Goal: Task Accomplishment & Management: Use online tool/utility

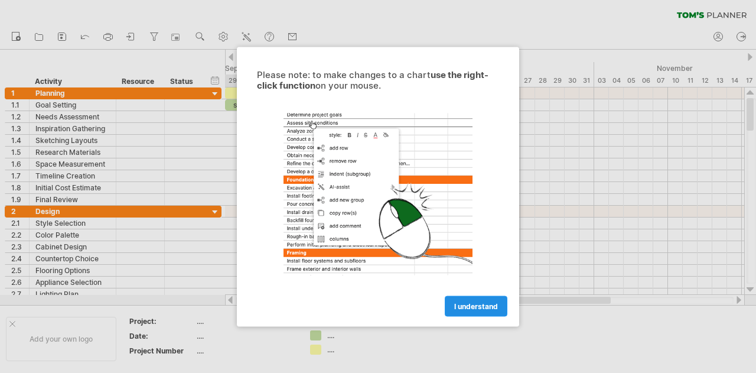
click at [484, 300] on link "I understand" at bounding box center [476, 305] width 63 height 21
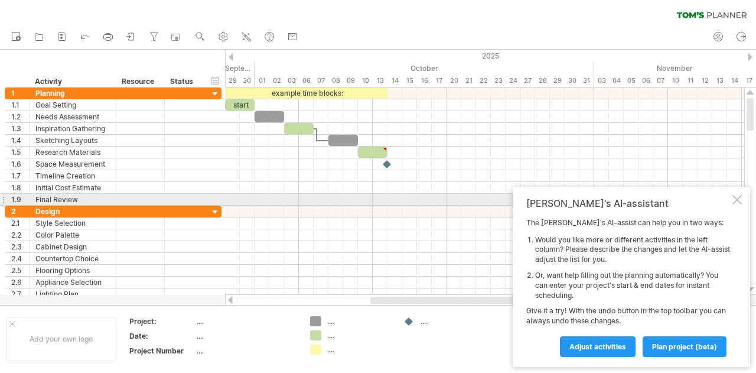
click at [738, 199] on div at bounding box center [737, 199] width 9 height 9
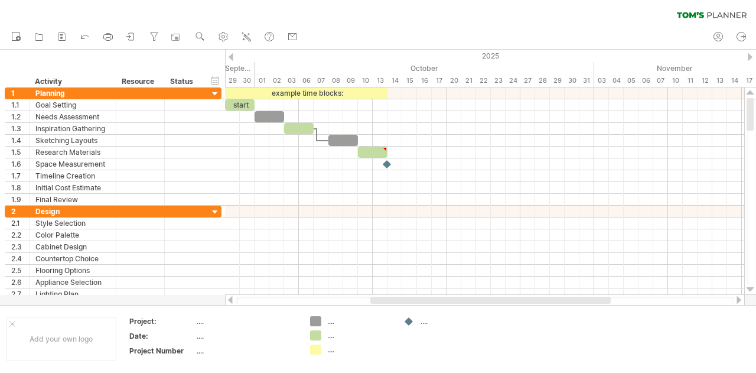
drag, startPoint x: 750, startPoint y: 113, endPoint x: 751, endPoint y: 44, distance: 68.5
click at [751, 44] on div "Trying to reach [DOMAIN_NAME] Connected again... 0% clear filter new 1" at bounding box center [378, 186] width 756 height 373
click at [14, 321] on div at bounding box center [12, 324] width 6 height 6
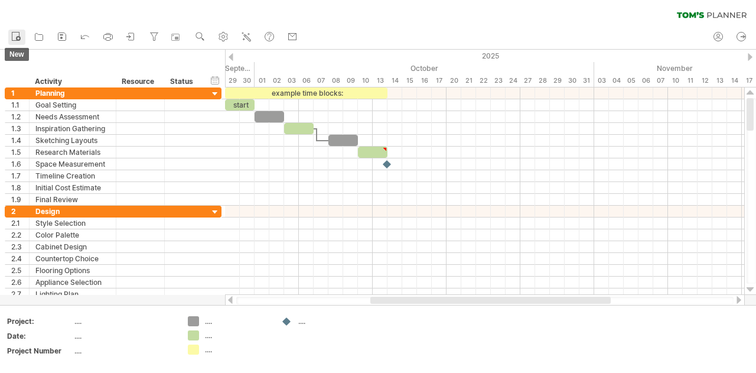
click at [14, 34] on icon at bounding box center [16, 36] width 12 height 12
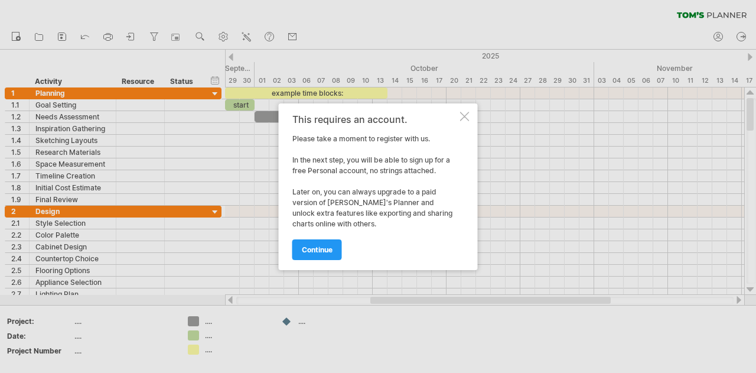
click at [464, 115] on div at bounding box center [464, 116] width 9 height 9
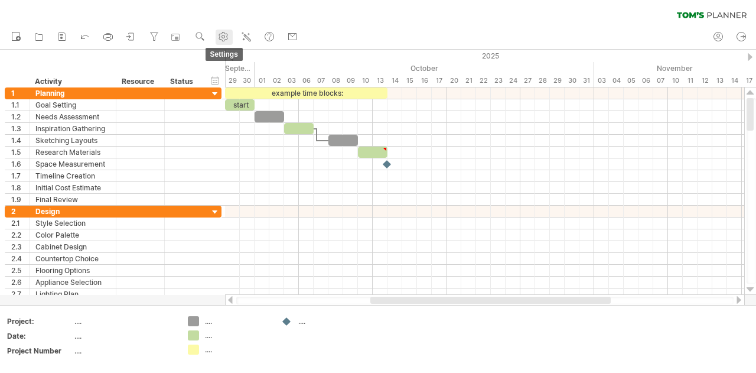
click at [223, 37] on use at bounding box center [223, 37] width 12 height 12
select select "*"
select select "**"
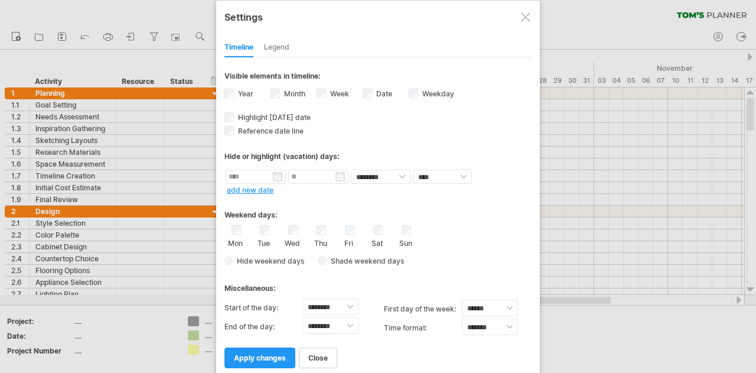
click at [523, 14] on div at bounding box center [525, 16] width 9 height 9
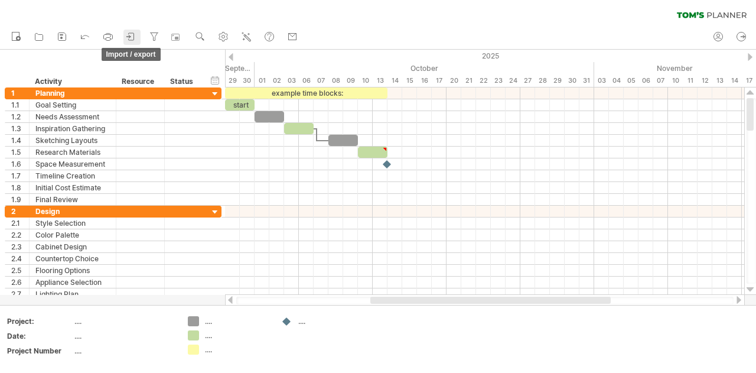
click at [130, 36] on icon at bounding box center [128, 36] width 4 height 3
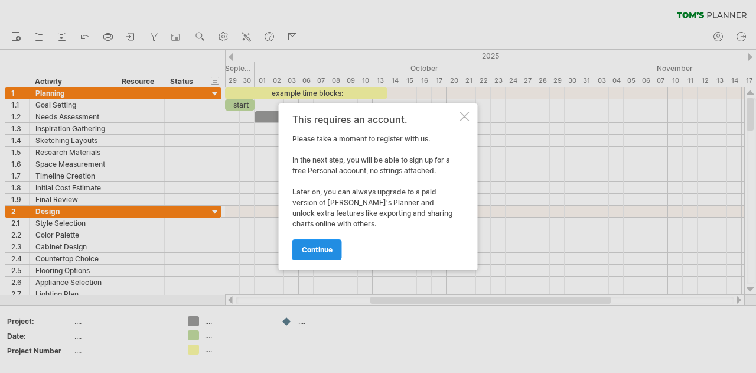
click at [311, 248] on span "continue" at bounding box center [317, 249] width 31 height 9
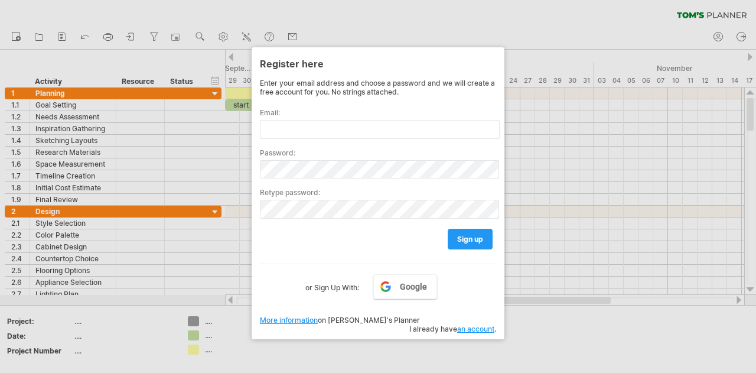
click at [430, 79] on div "Enter your email address and choose a password and we will create a free accoun…" at bounding box center [378, 88] width 236 height 18
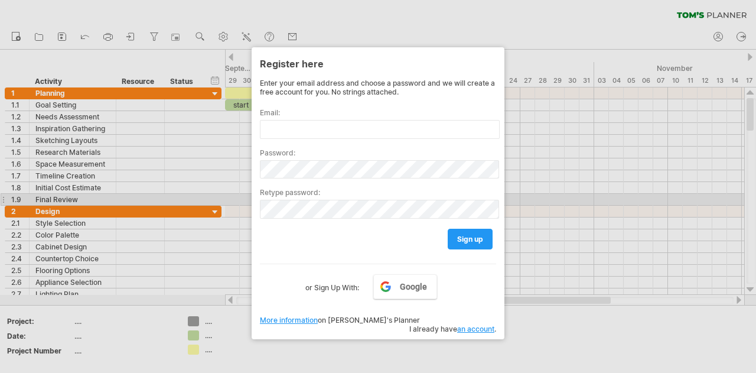
click at [575, 201] on div at bounding box center [378, 186] width 756 height 373
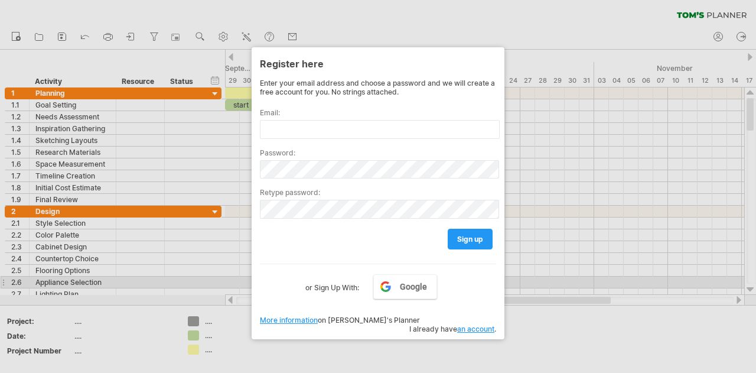
click at [332, 281] on label "or Sign Up With:" at bounding box center [332, 284] width 54 height 20
click at [468, 14] on div at bounding box center [378, 186] width 756 height 373
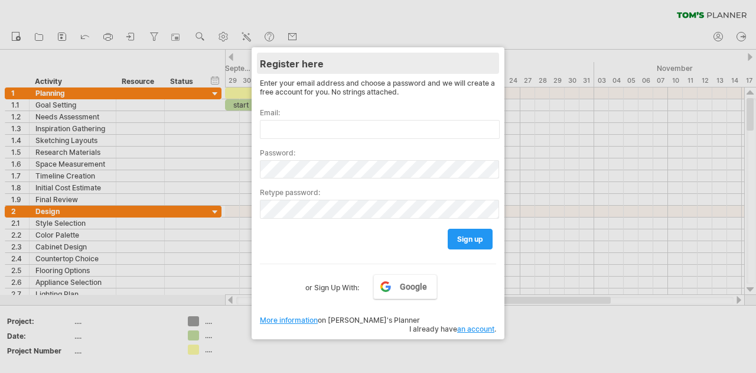
click at [281, 55] on div "Register here" at bounding box center [378, 63] width 236 height 21
click at [477, 324] on link "an account" at bounding box center [475, 328] width 37 height 9
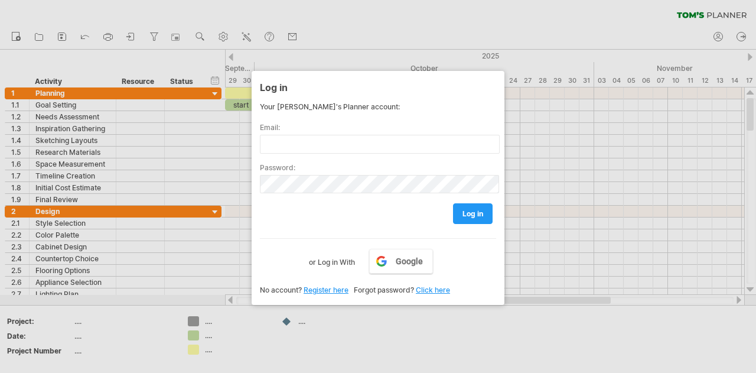
click at [499, 74] on div "Log in Your [PERSON_NAME]'s Planner account: Email: Password: log in Google or …" at bounding box center [378, 188] width 253 height 234
click at [593, 37] on div at bounding box center [378, 186] width 756 height 373
